Goal: Find specific page/section: Find specific page/section

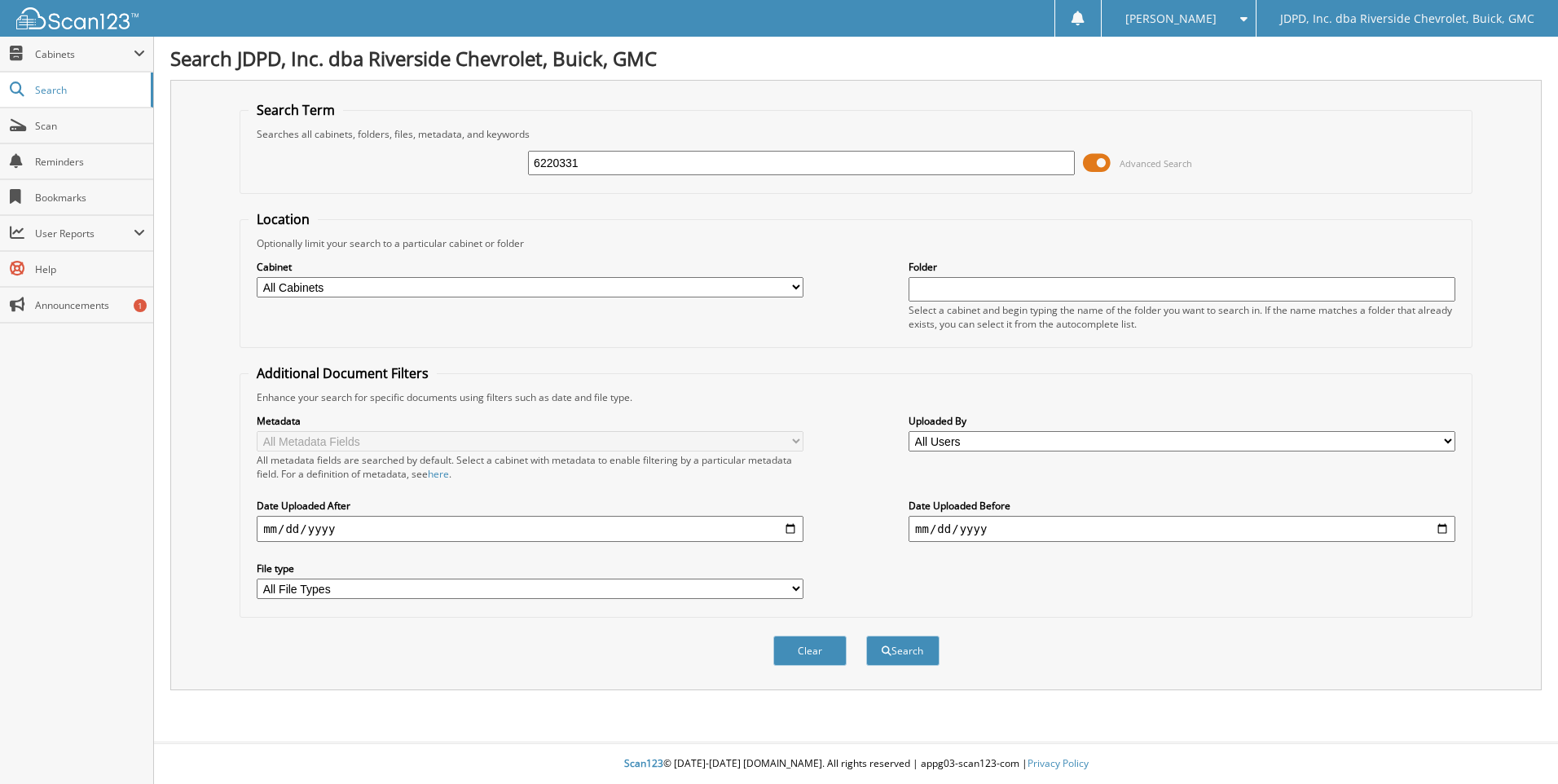
type input "6220331"
click at [866, 635] on button "Search" at bounding box center [903, 650] width 73 height 30
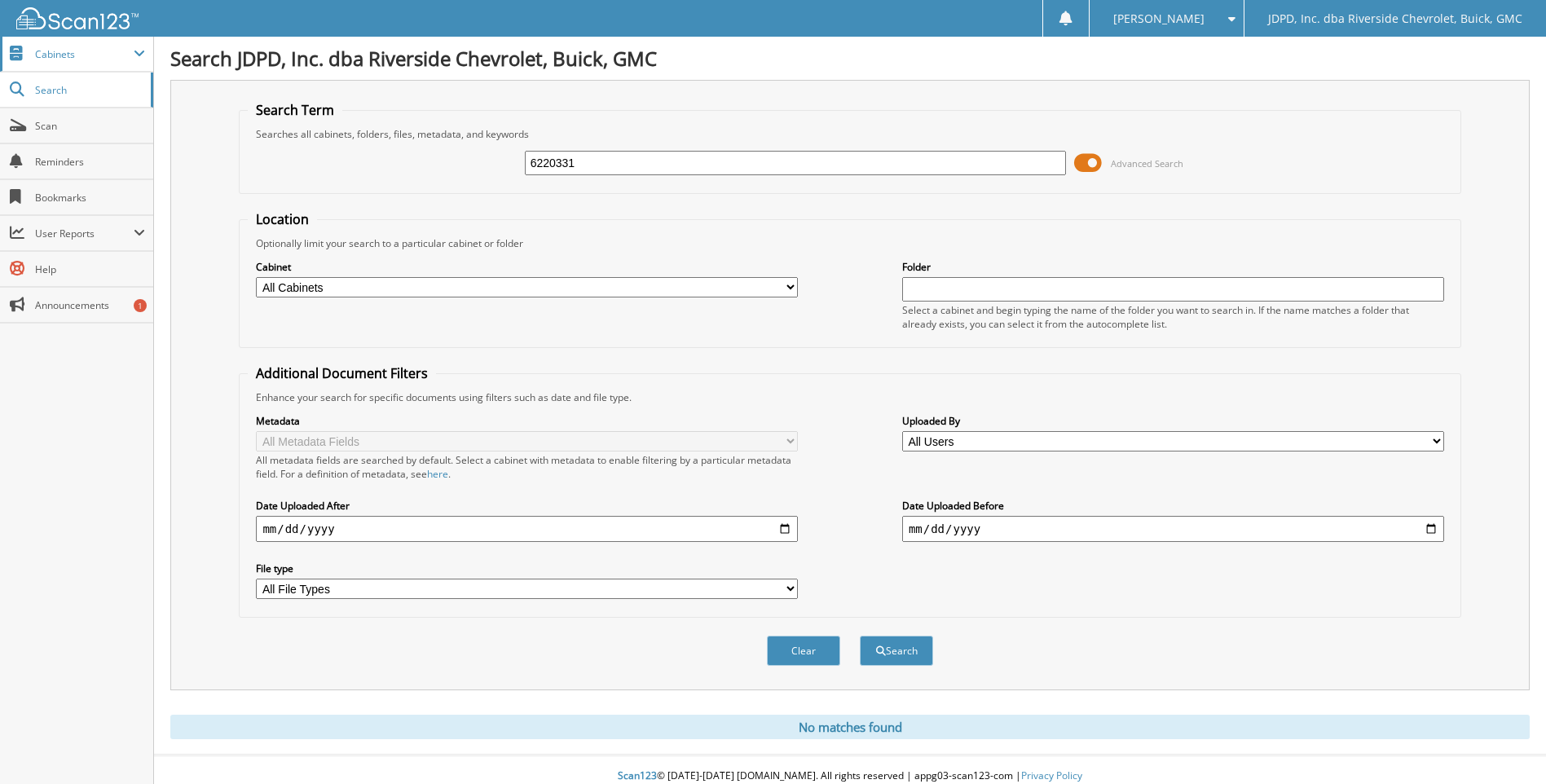
click at [109, 57] on span "Cabinets" at bounding box center [84, 54] width 98 height 14
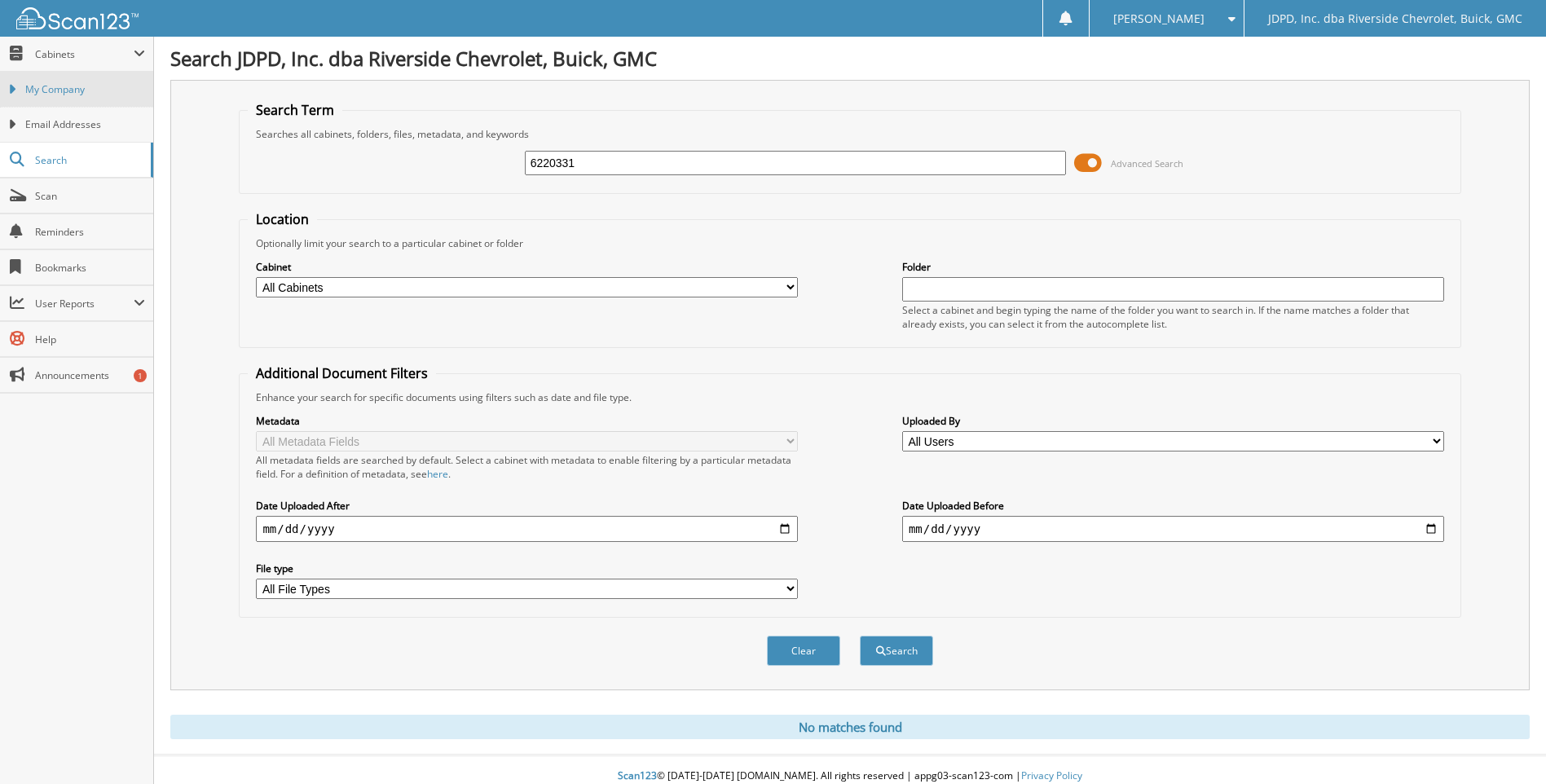
click at [96, 96] on span "My Company" at bounding box center [85, 90] width 120 height 15
